Goal: Task Accomplishment & Management: Use online tool/utility

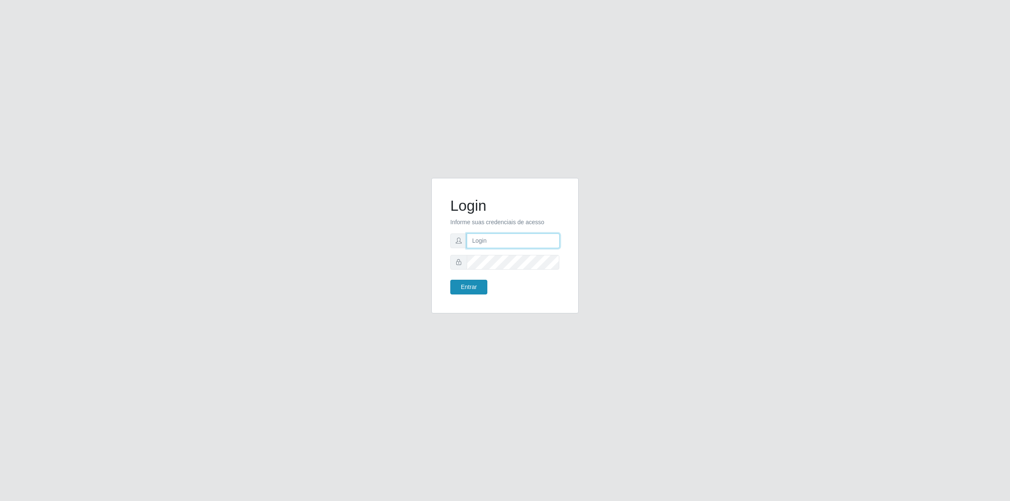
type input "[PERSON_NAME][EMAIL_ADDRESS][DOMAIN_NAME]"
click at [481, 280] on button "Entrar" at bounding box center [469, 287] width 37 height 15
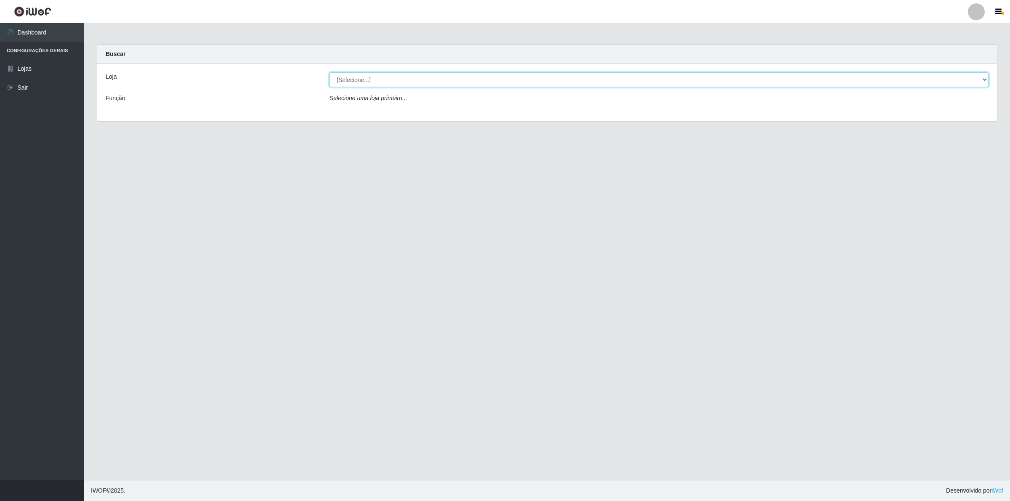
click at [354, 74] on select "[Selecione...] Extrabom - Loja 01 Centro de Distribuição" at bounding box center [659, 79] width 659 height 15
select select "435"
click at [330, 72] on select "[Selecione...] Extrabom - Loja 01 Centro de Distribuição" at bounding box center [659, 79] width 659 height 15
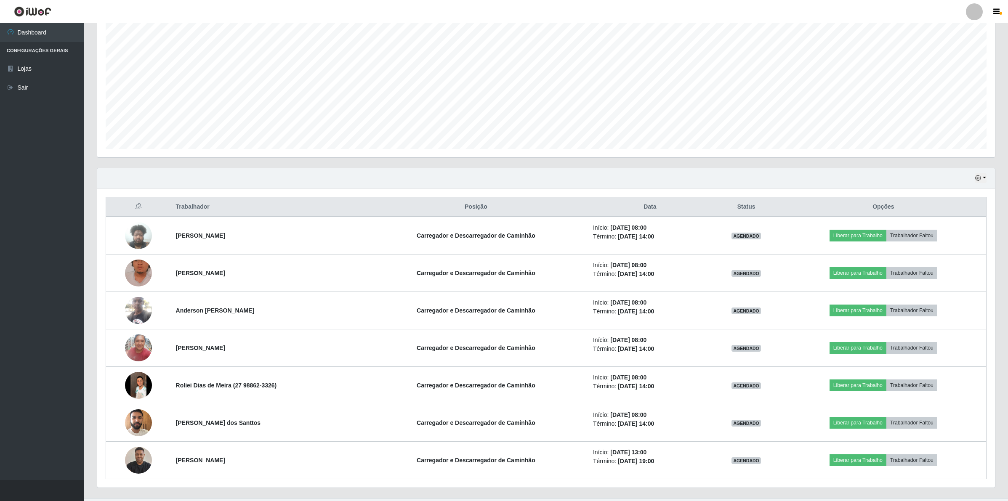
scroll to position [171, 0]
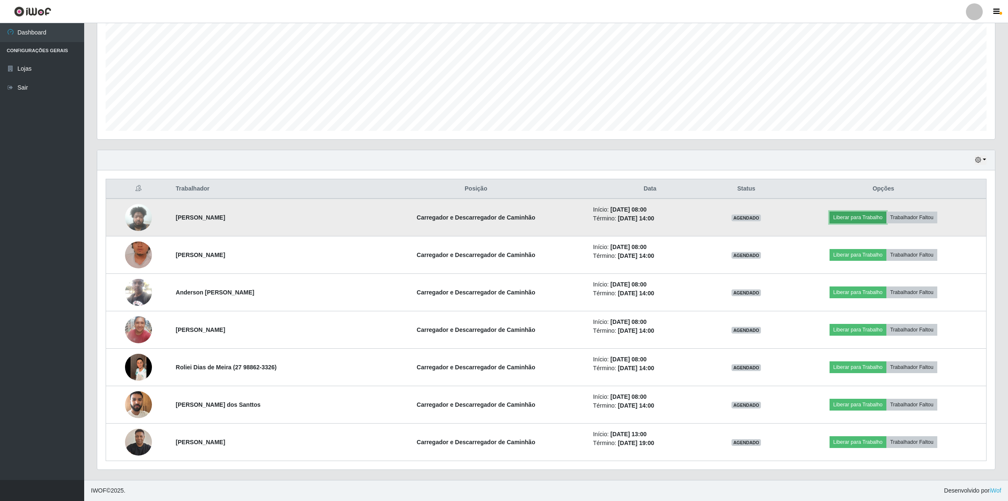
click at [871, 216] on button "Liberar para Trabalho" at bounding box center [858, 218] width 57 height 12
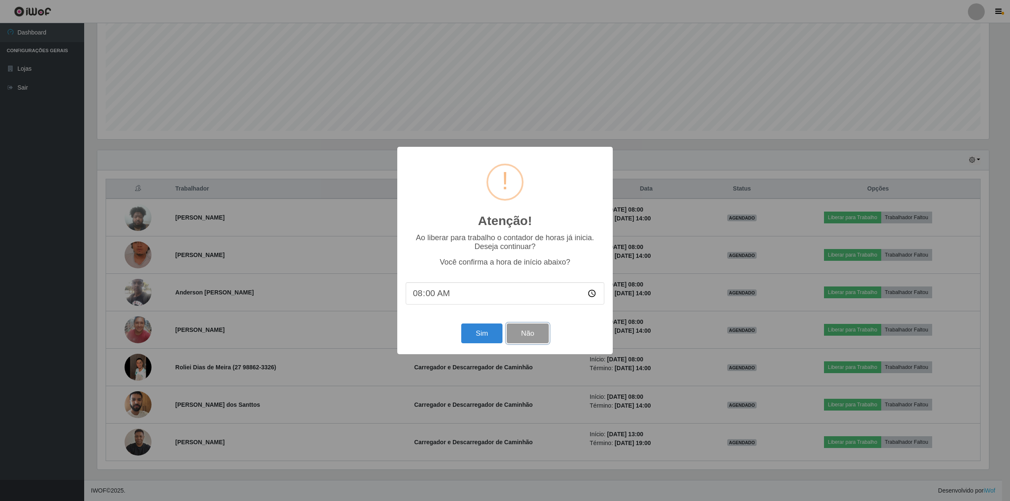
click at [527, 338] on button "Não" at bounding box center [528, 334] width 42 height 20
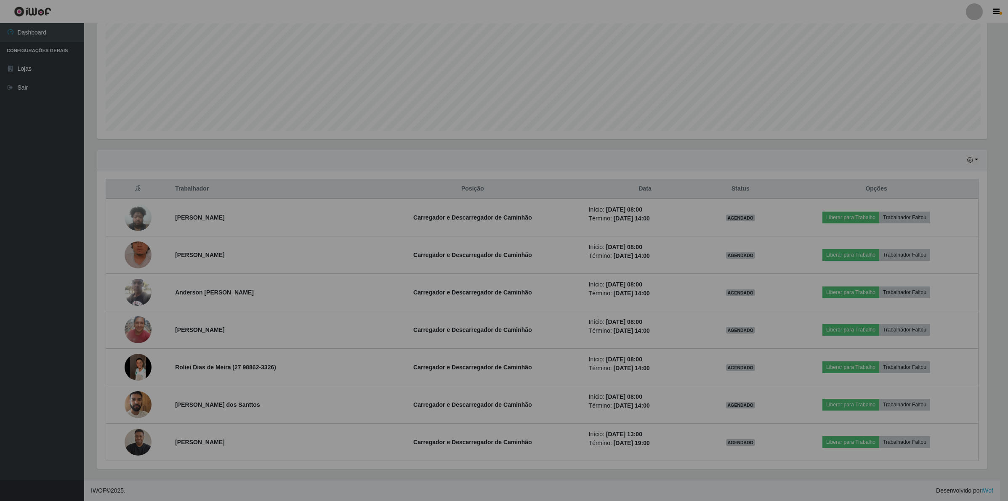
scroll to position [175, 898]
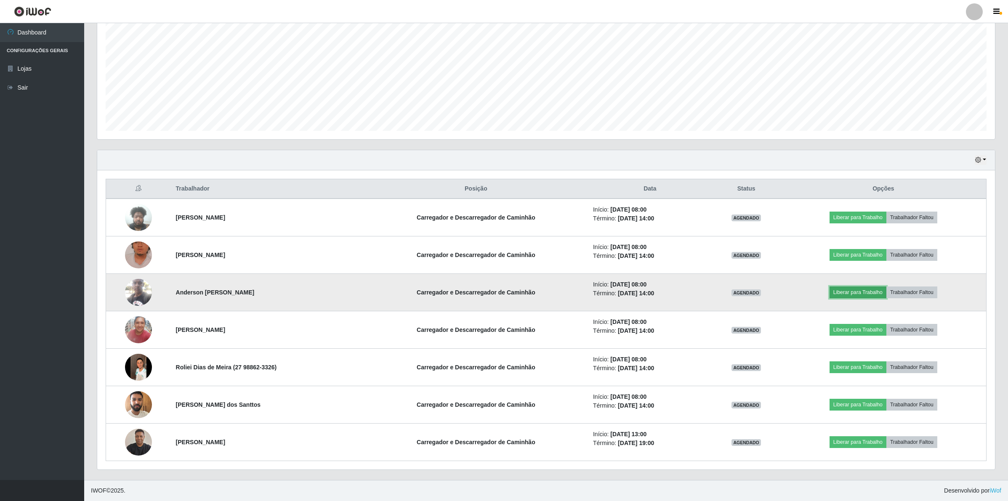
click at [853, 287] on button "Liberar para Trabalho" at bounding box center [858, 293] width 57 height 12
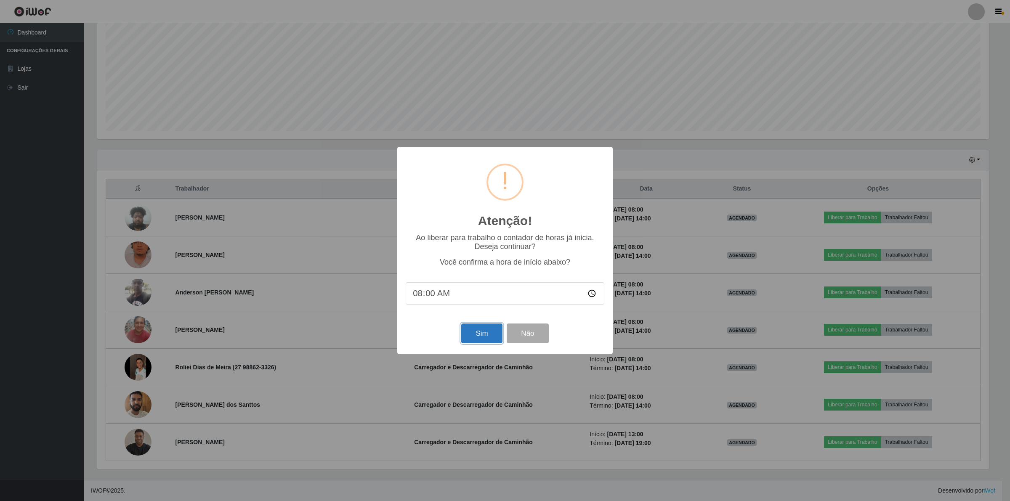
click at [479, 339] on button "Sim" at bounding box center [481, 334] width 41 height 20
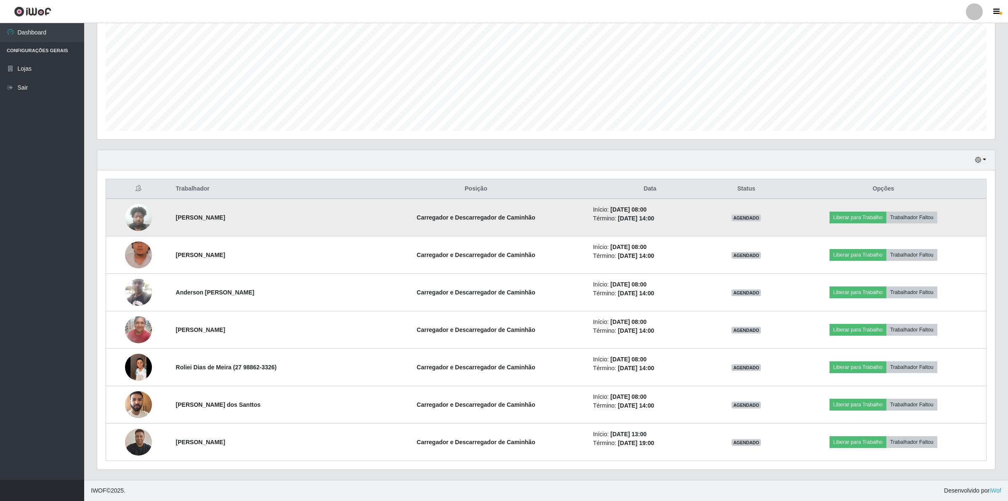
scroll to position [175, 900]
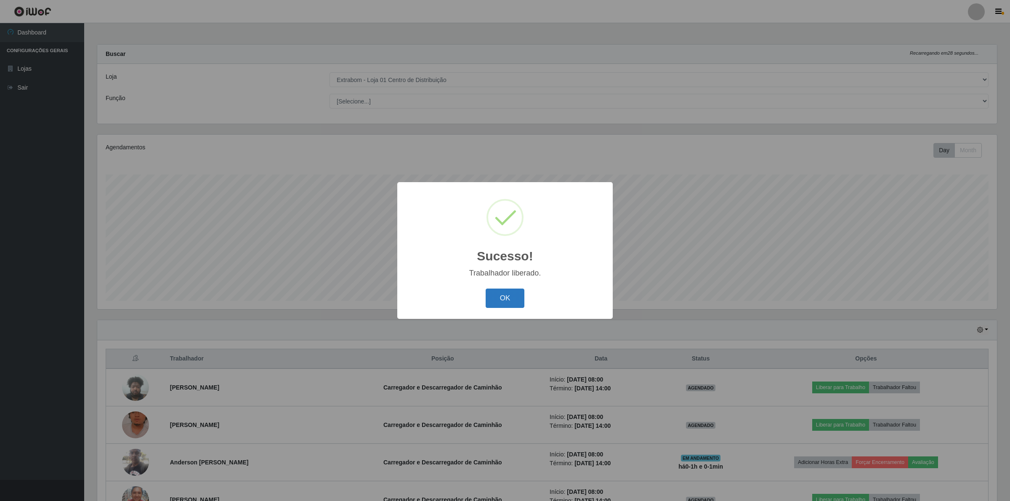
click at [496, 299] on button "OK" at bounding box center [505, 299] width 39 height 20
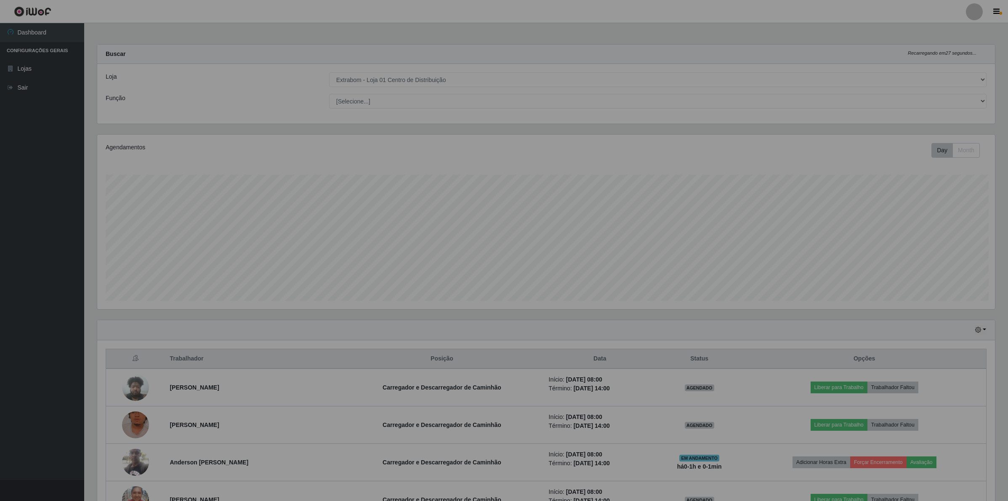
scroll to position [420861, 420138]
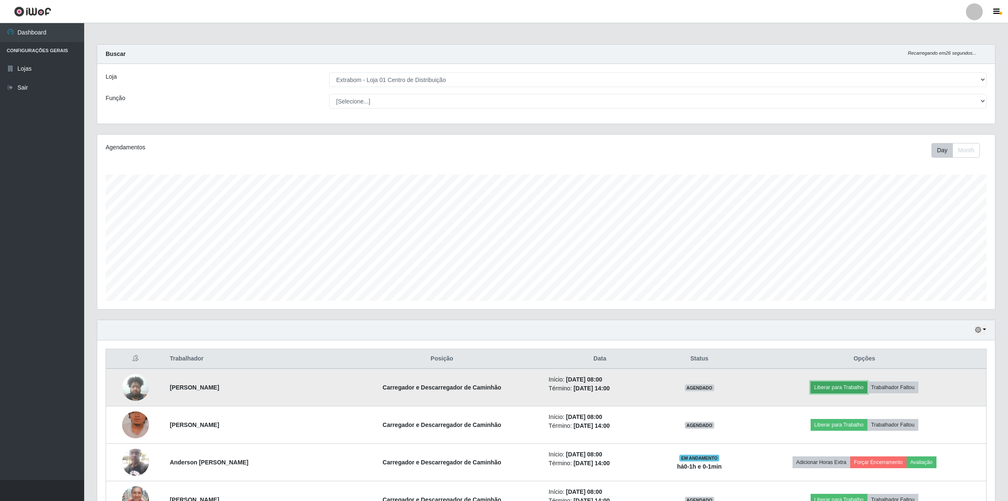
click at [841, 386] on button "Liberar para Trabalho" at bounding box center [839, 388] width 57 height 12
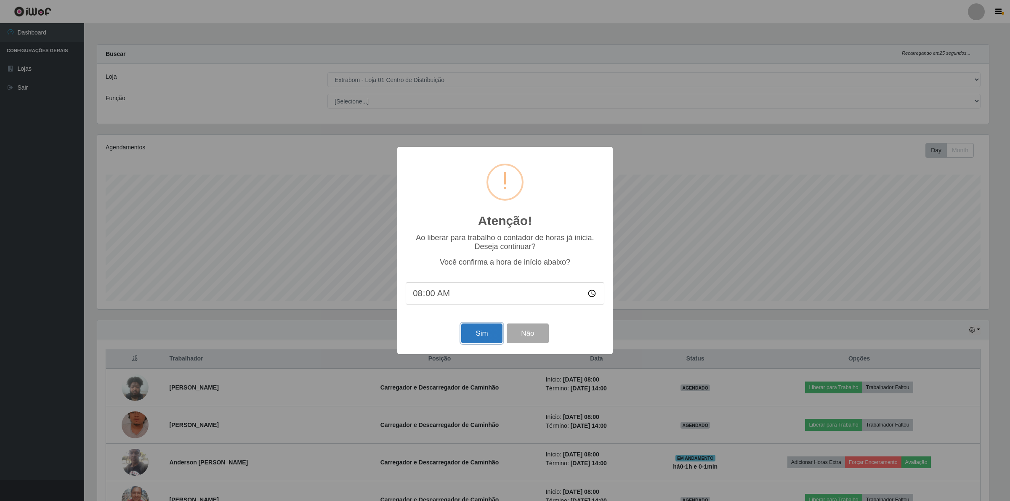
click at [485, 342] on button "Sim" at bounding box center [481, 334] width 41 height 20
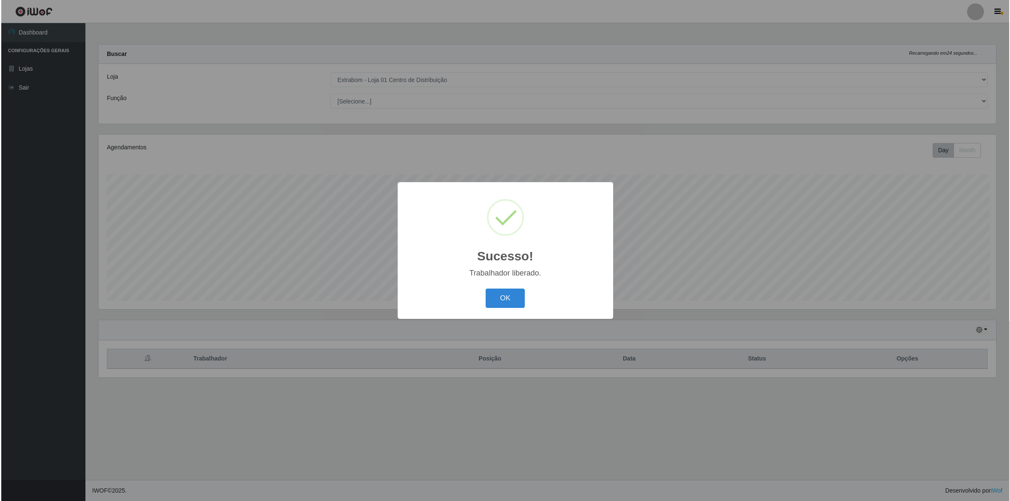
scroll to position [175, 900]
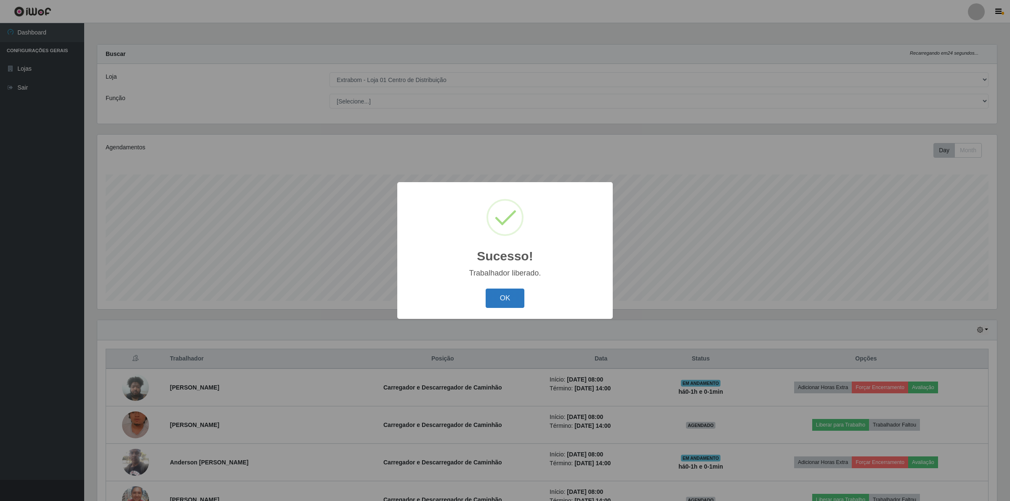
click at [508, 302] on button "OK" at bounding box center [505, 299] width 39 height 20
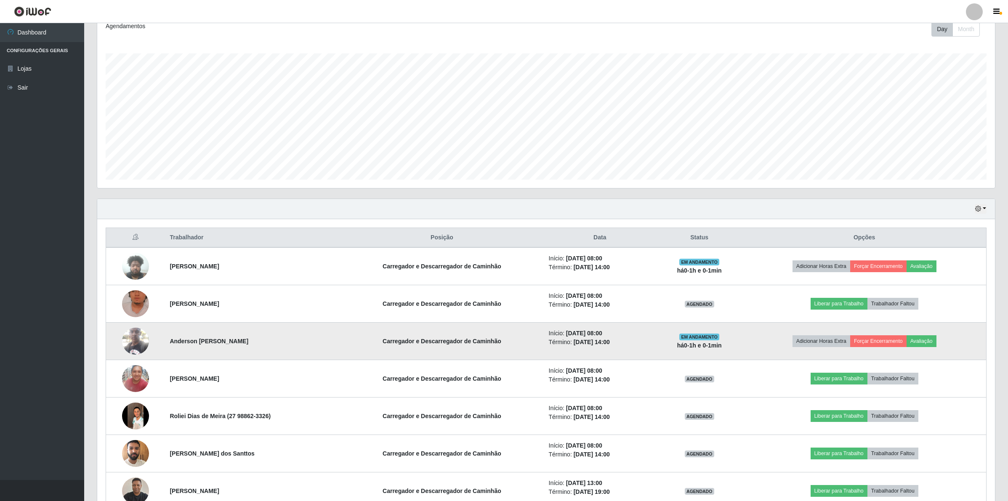
scroll to position [158, 0]
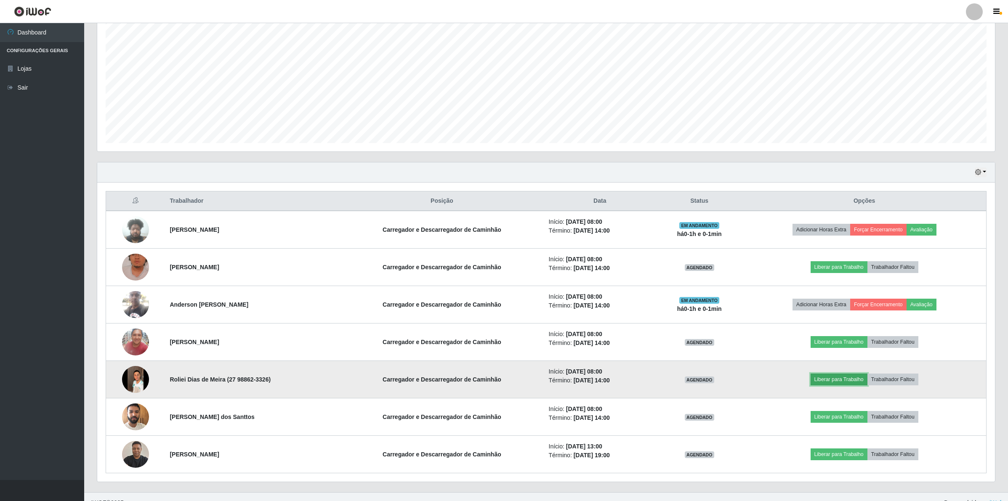
click at [851, 376] on button "Liberar para Trabalho" at bounding box center [839, 380] width 57 height 12
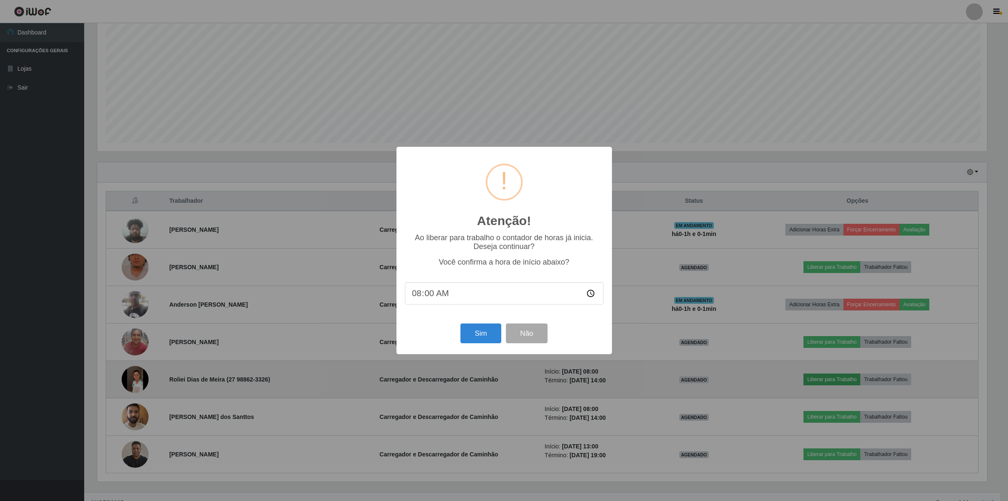
scroll to position [175, 892]
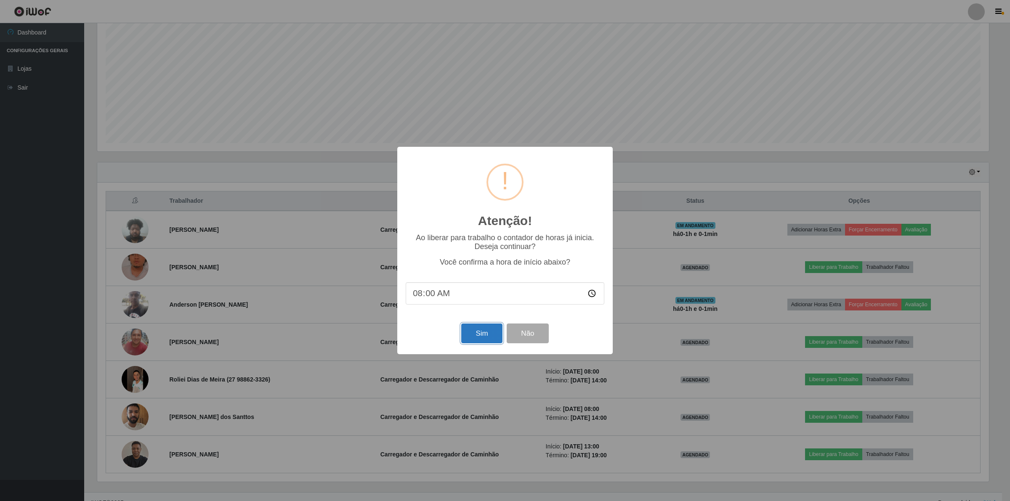
click at [469, 340] on button "Sim" at bounding box center [481, 334] width 41 height 20
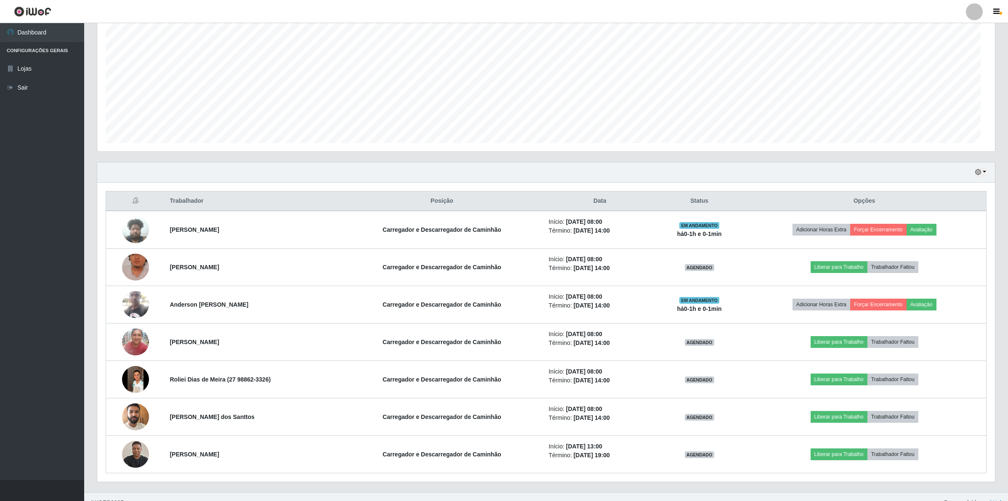
scroll to position [0, 0]
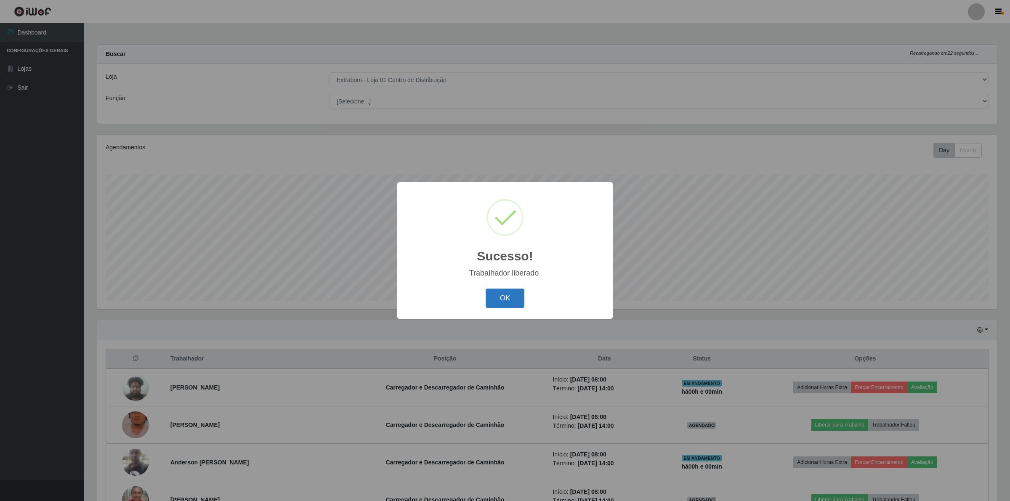
click at [516, 301] on button "OK" at bounding box center [505, 299] width 39 height 20
